Goal: Navigation & Orientation: Find specific page/section

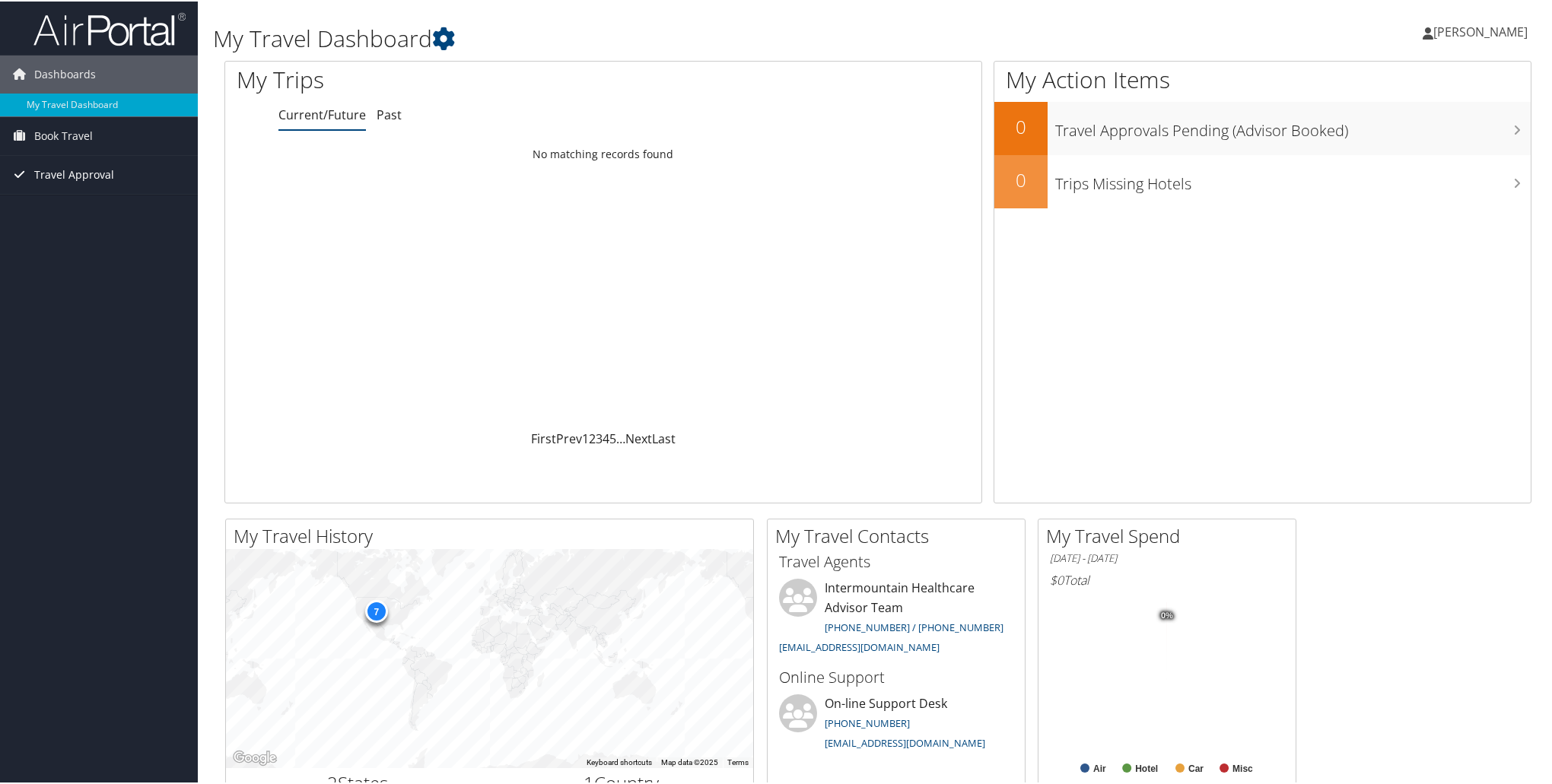
click at [62, 175] on span "Travel Approval" at bounding box center [74, 173] width 80 height 38
click at [96, 201] on link "Pending Trip Approvals" at bounding box center [99, 204] width 198 height 23
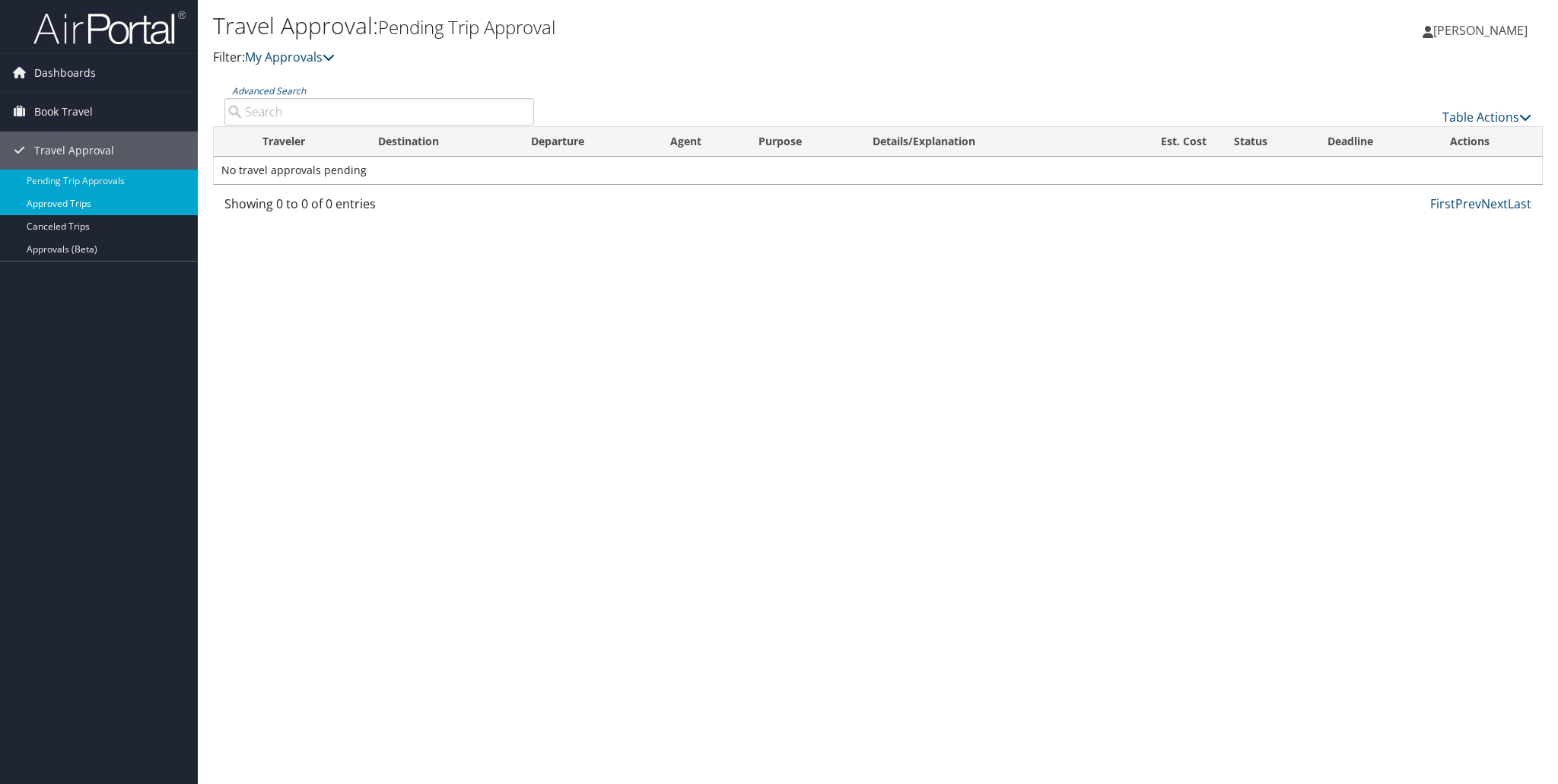
click at [80, 202] on link "Approved Trips" at bounding box center [99, 204] width 198 height 23
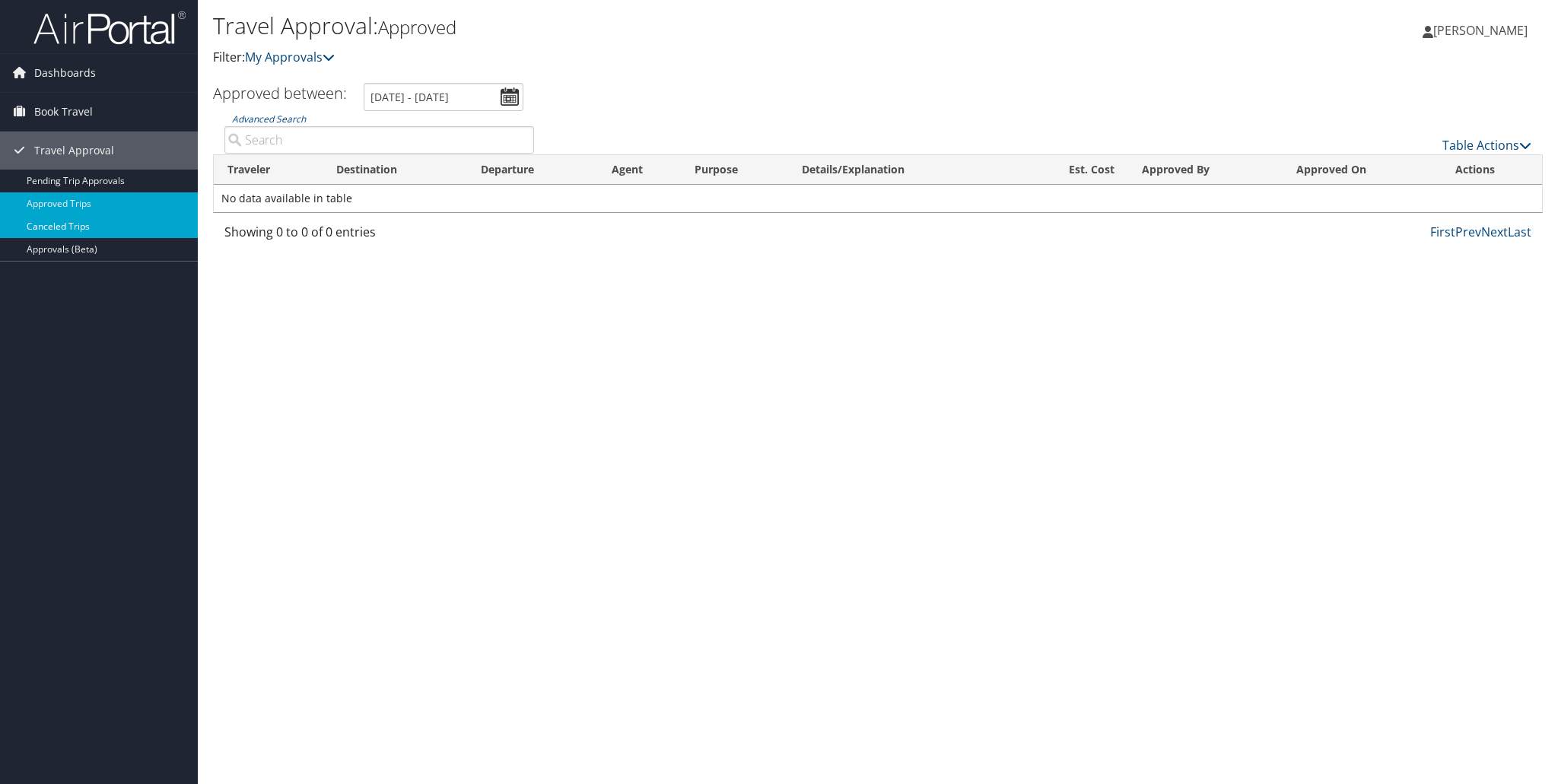
click at [70, 230] on link "Canceled Trips" at bounding box center [99, 227] width 198 height 23
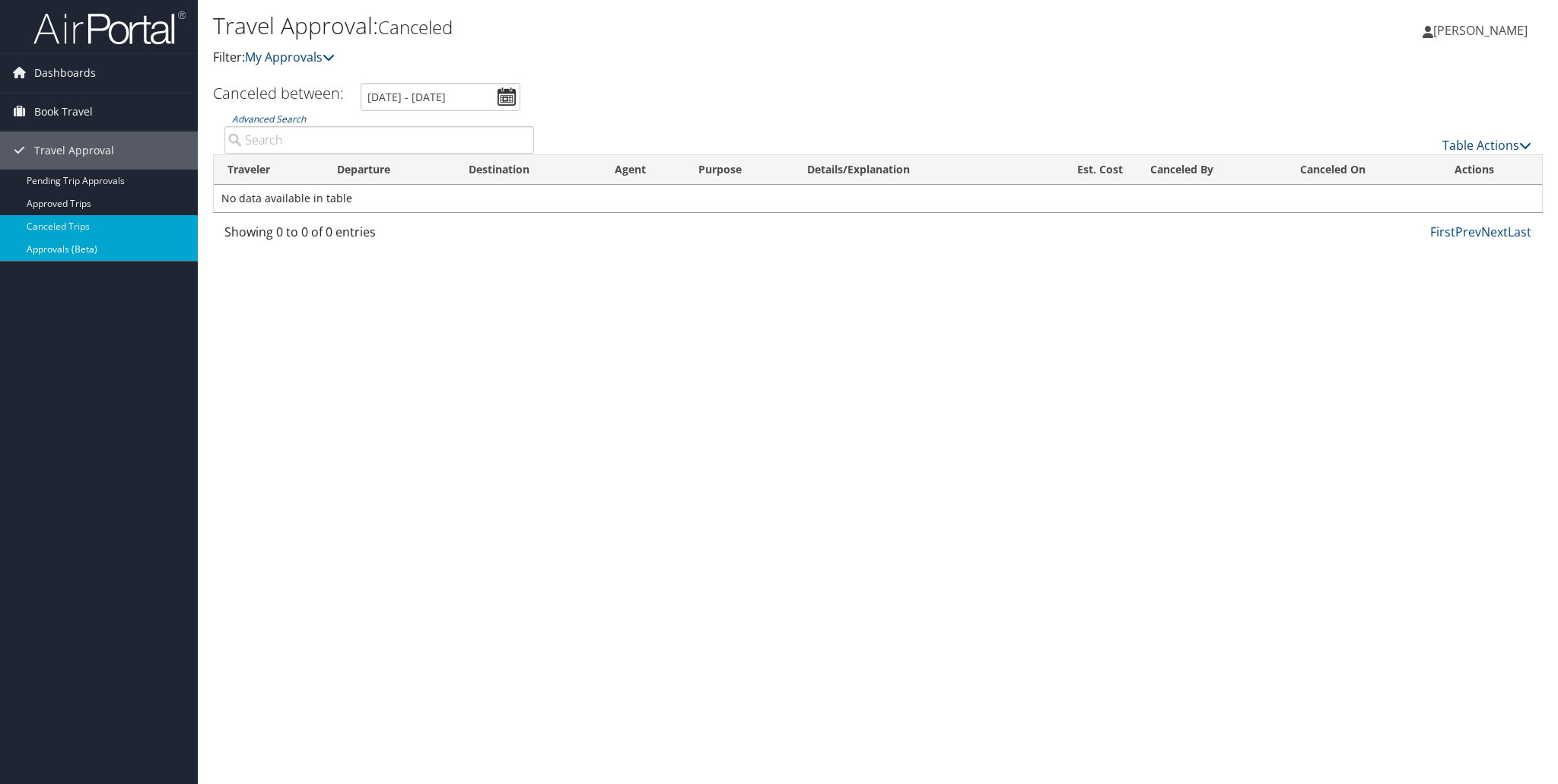
click at [67, 250] on link "Approvals (Beta)" at bounding box center [99, 250] width 198 height 23
click at [74, 65] on span "Dashboards" at bounding box center [65, 73] width 62 height 38
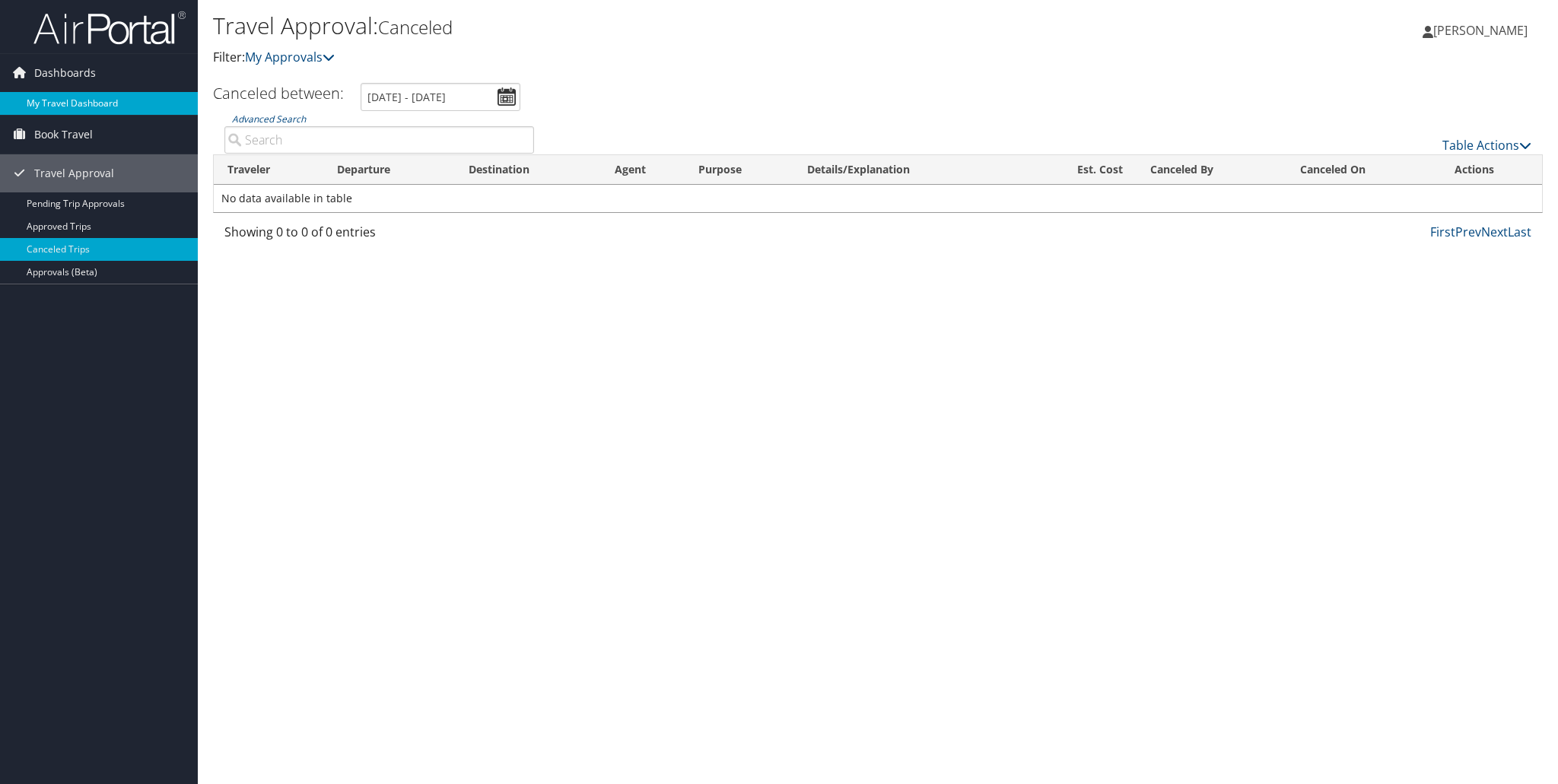
click at [77, 102] on link "My Travel Dashboard" at bounding box center [99, 103] width 198 height 23
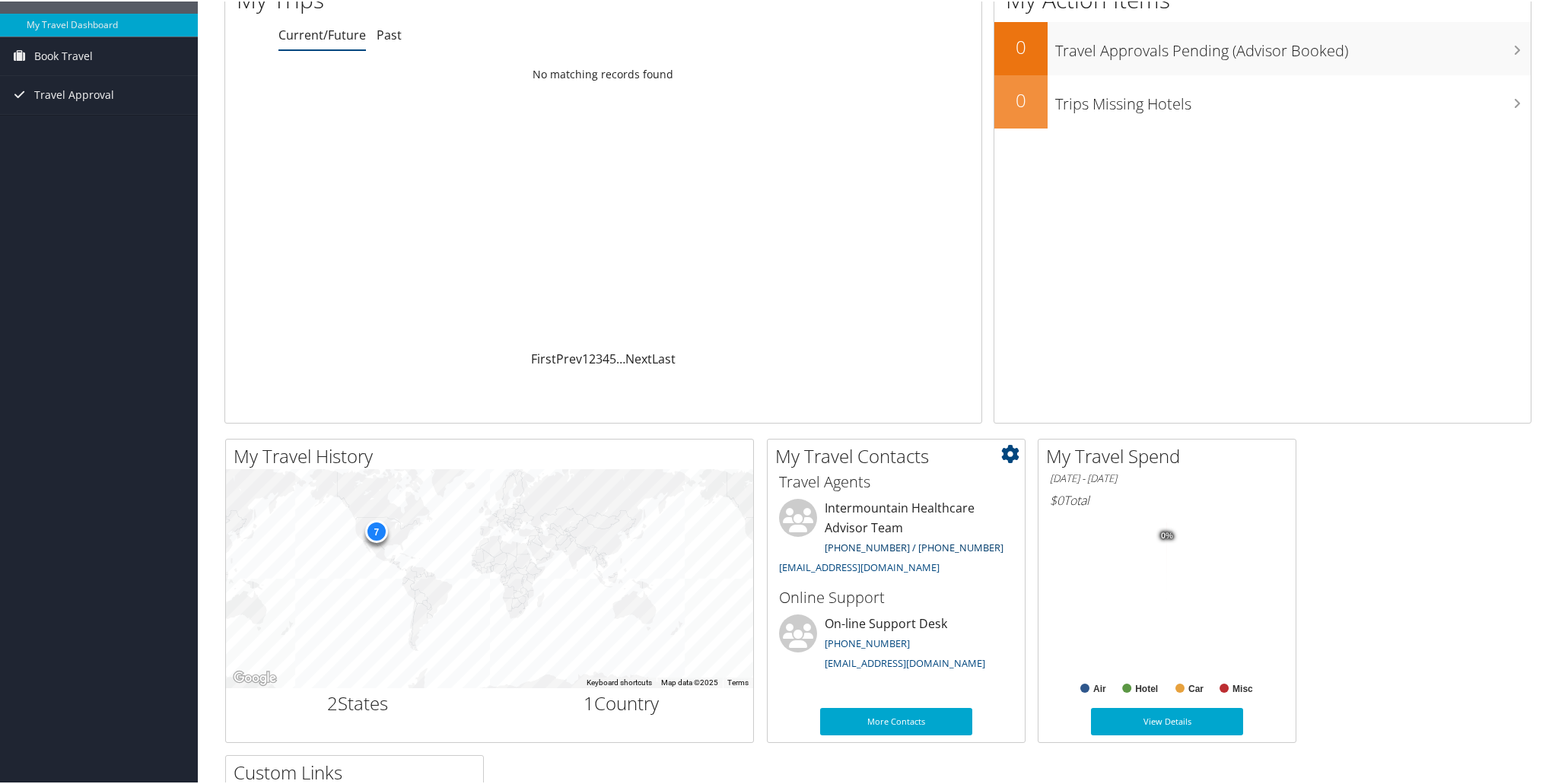
scroll to position [309, 0]
